Goal: Transaction & Acquisition: Purchase product/service

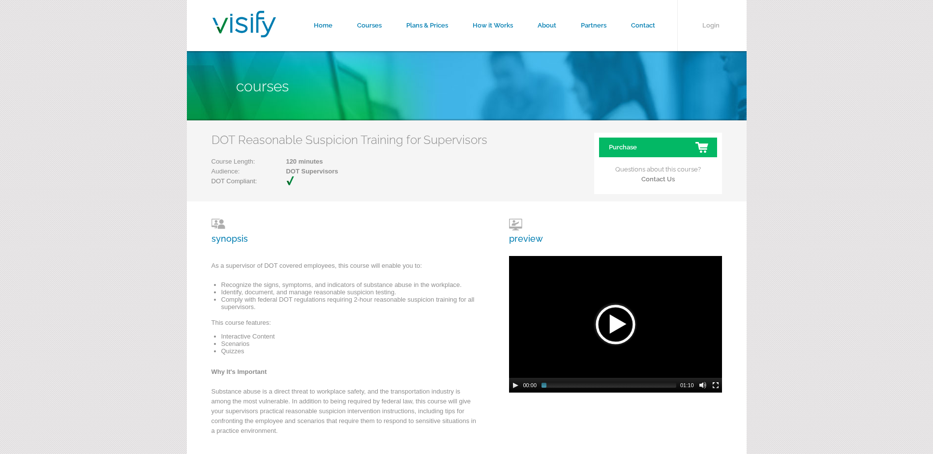
click at [340, 340] on li "Scenarios" at bounding box center [349, 343] width 256 height 7
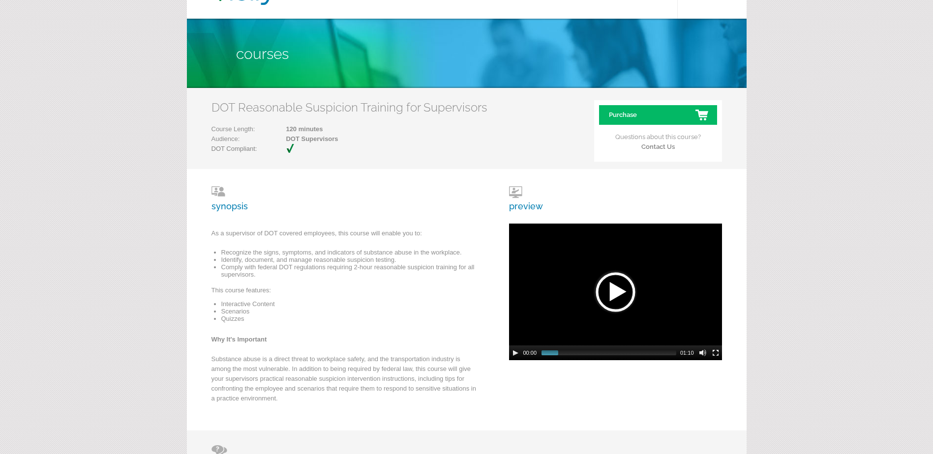
scroll to position [15, 0]
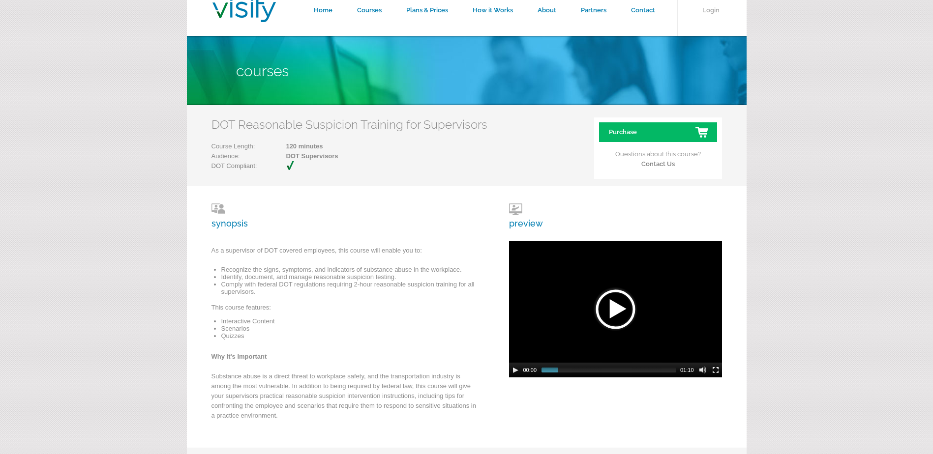
click at [685, 150] on p "Questions about this course? Contact Us" at bounding box center [658, 155] width 118 height 27
click at [679, 133] on link "Purchase" at bounding box center [658, 132] width 118 height 20
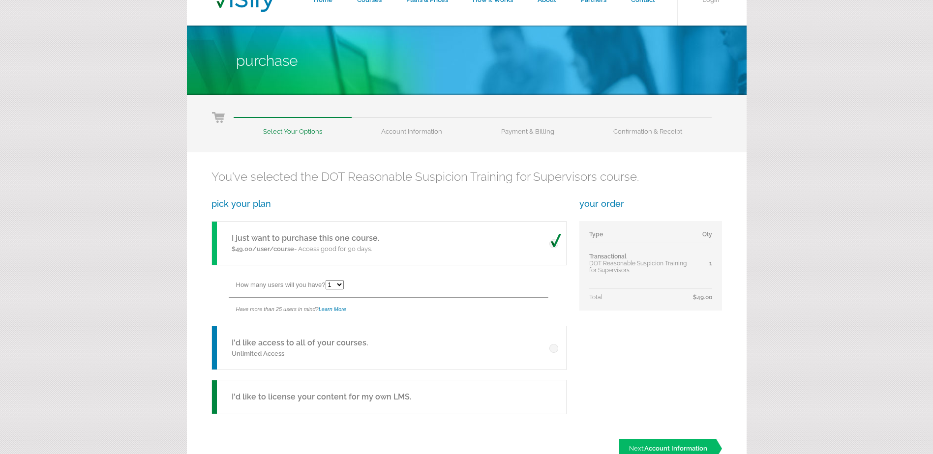
scroll to position [98, 0]
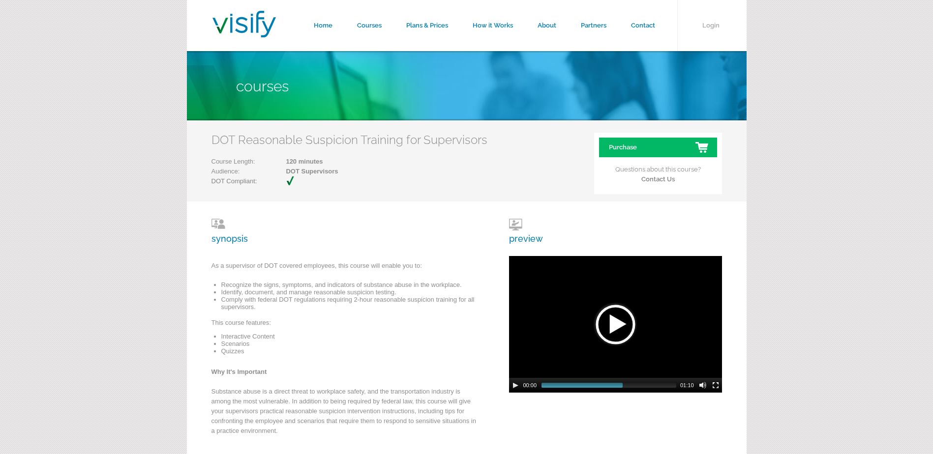
scroll to position [15, 0]
